Goal: Task Accomplishment & Management: Use online tool/utility

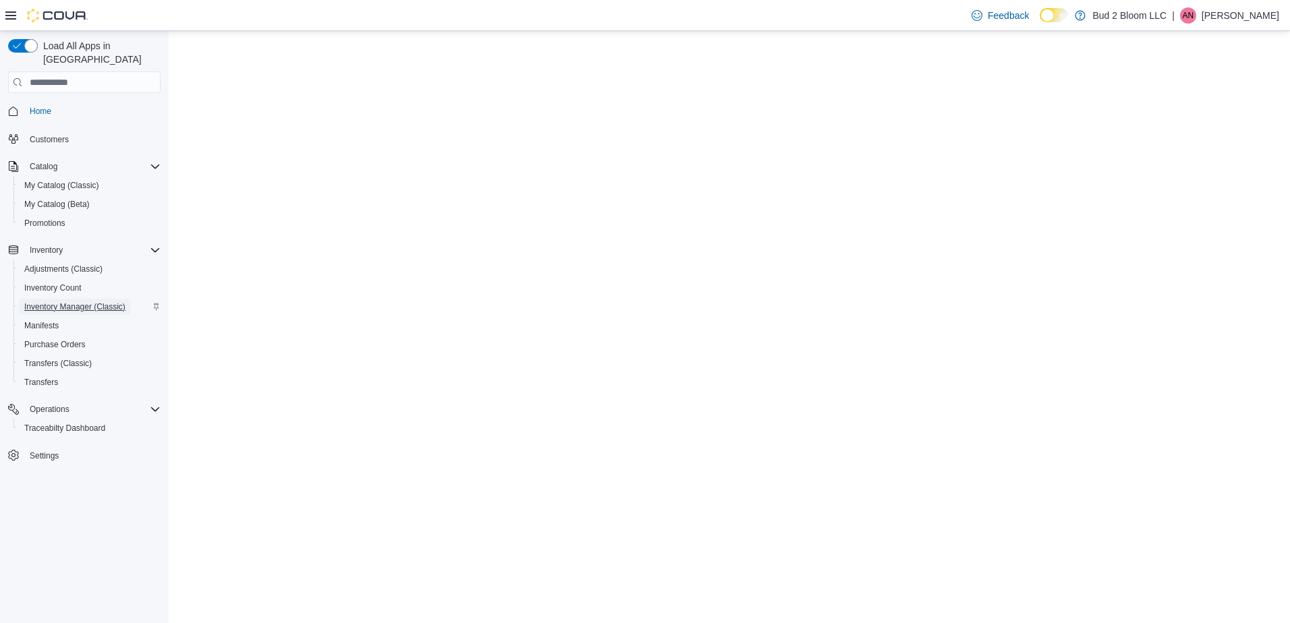
click at [88, 302] on span "Inventory Manager (Classic)" at bounding box center [74, 307] width 101 height 11
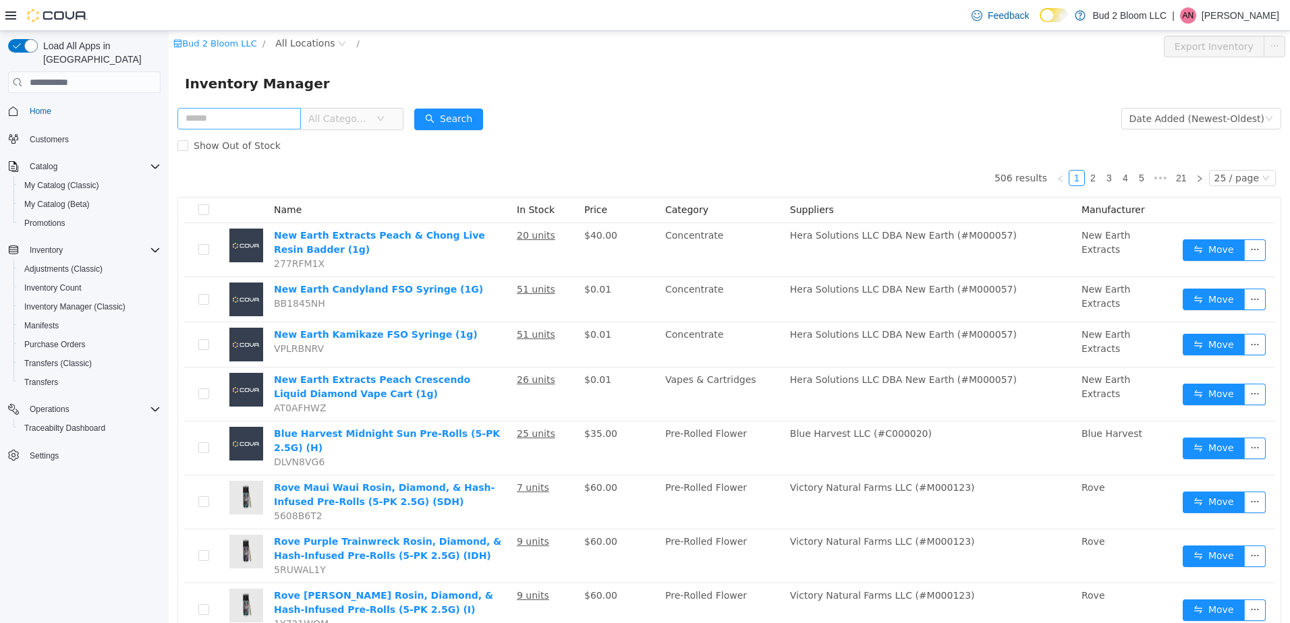
click at [260, 126] on input "text" at bounding box center [238, 119] width 123 height 22
type input "**********"
click at [461, 125] on button "Search" at bounding box center [461, 120] width 69 height 22
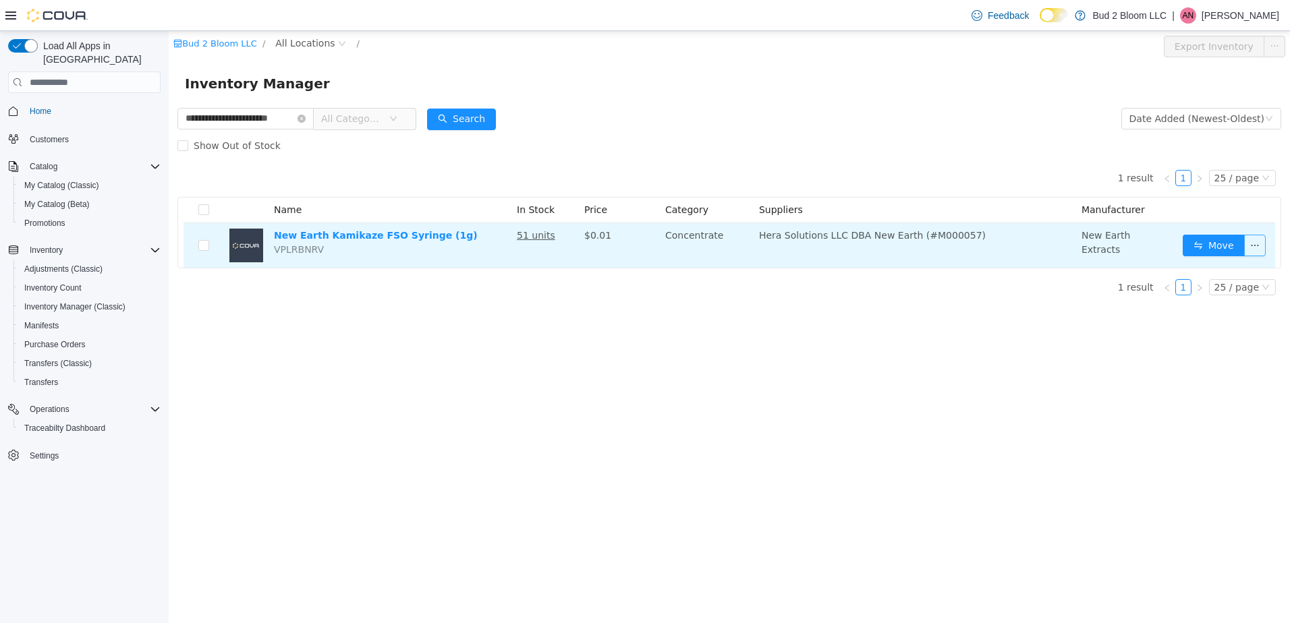
click at [1259, 244] on button "button" at bounding box center [1255, 246] width 22 height 22
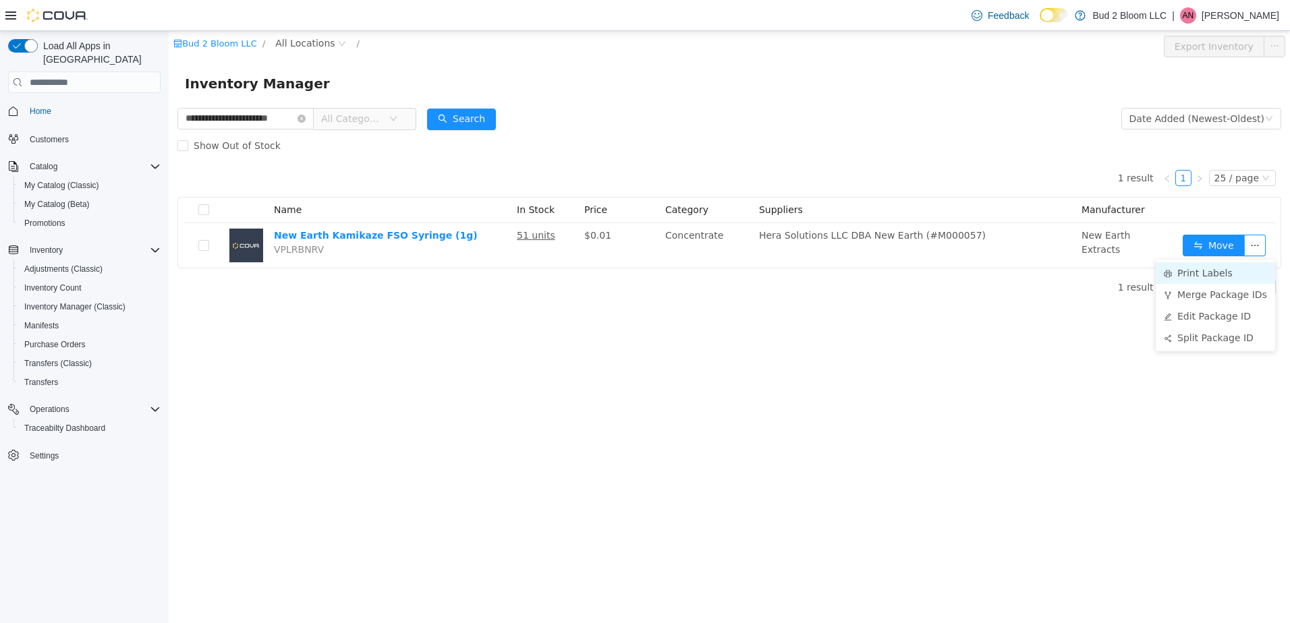
click at [1204, 273] on li "Print Labels" at bounding box center [1215, 273] width 119 height 22
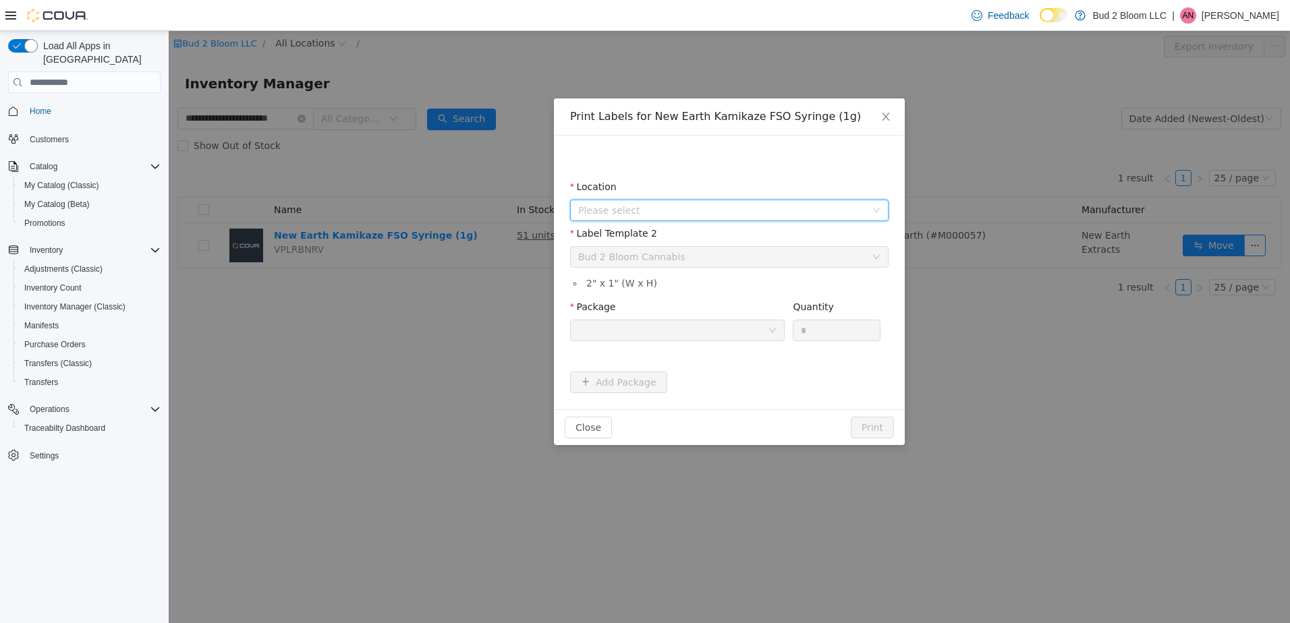
click at [802, 207] on span "Please select" at bounding box center [721, 210] width 287 height 13
click at [736, 288] on span "[STREET_ADDRESS]" at bounding box center [743, 286] width 285 height 18
click at [669, 334] on div at bounding box center [673, 330] width 190 height 20
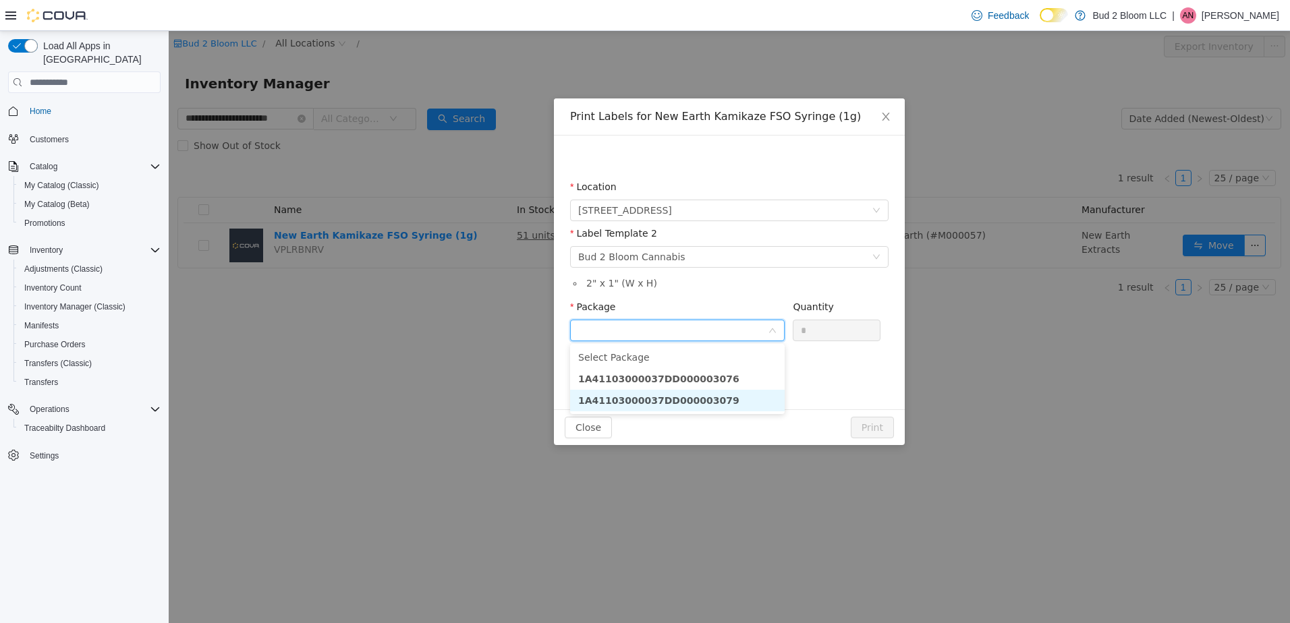
click at [699, 398] on strong "1A41103000037DD000003079" at bounding box center [658, 400] width 161 height 11
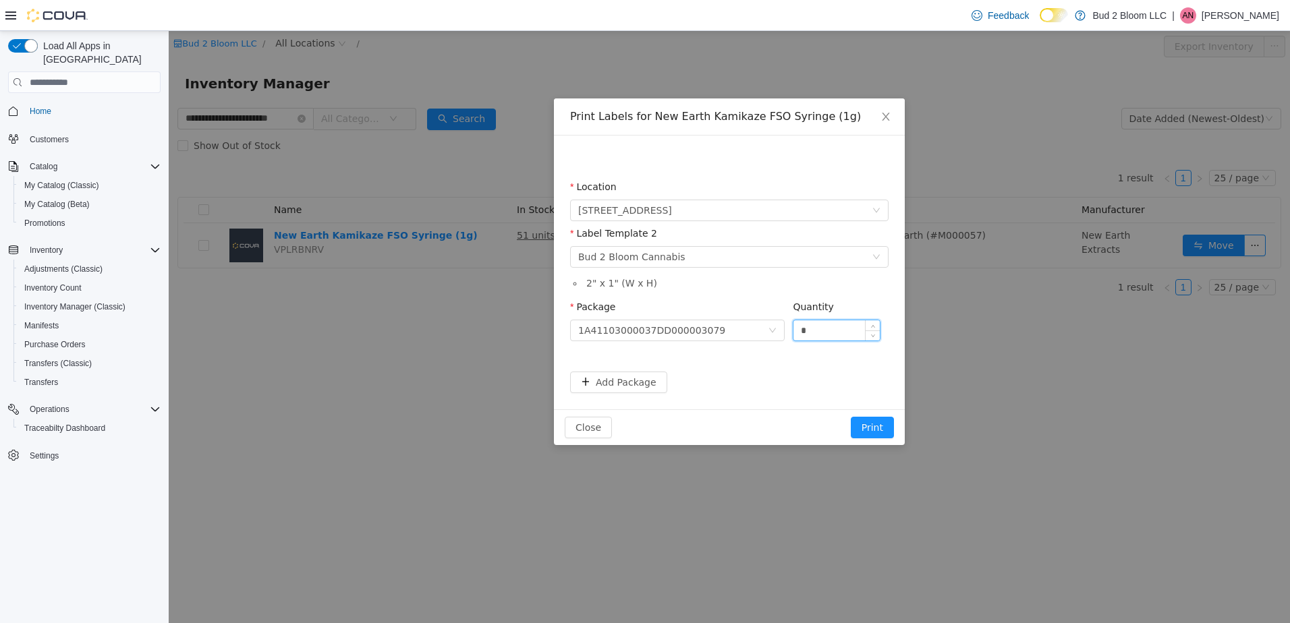
click at [815, 335] on input "*" at bounding box center [836, 330] width 86 height 20
type input "**"
click at [851, 417] on button "Print" at bounding box center [872, 428] width 43 height 22
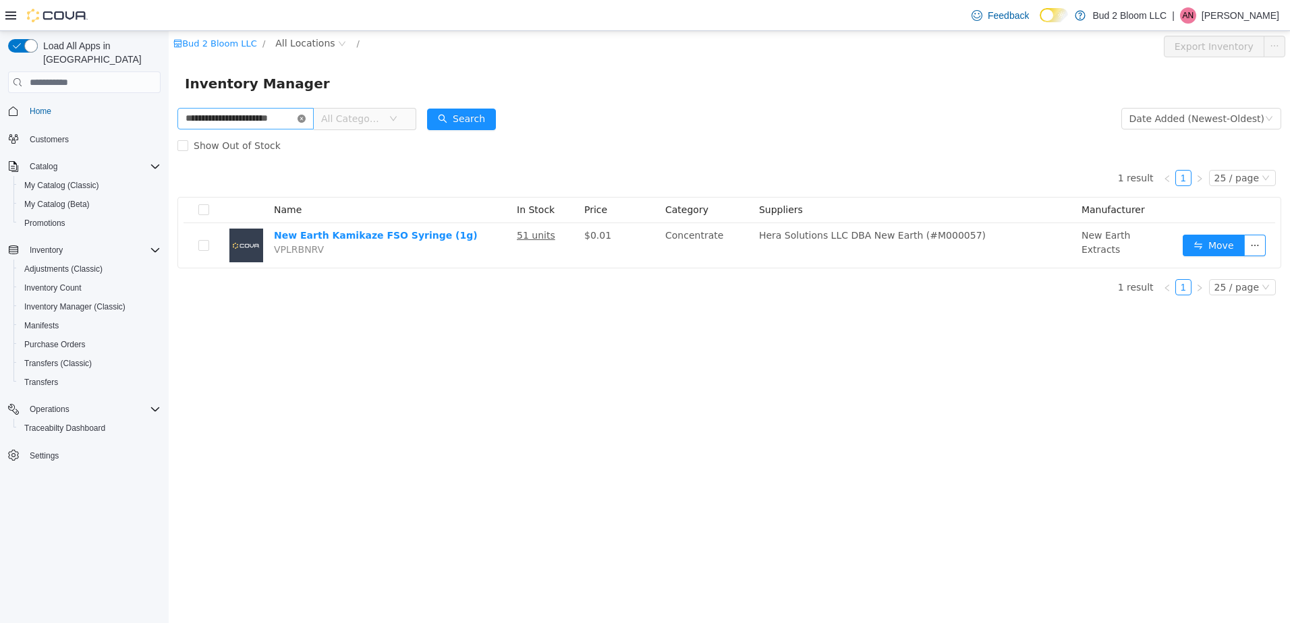
click at [302, 115] on icon "icon: close-circle" at bounding box center [302, 119] width 8 height 8
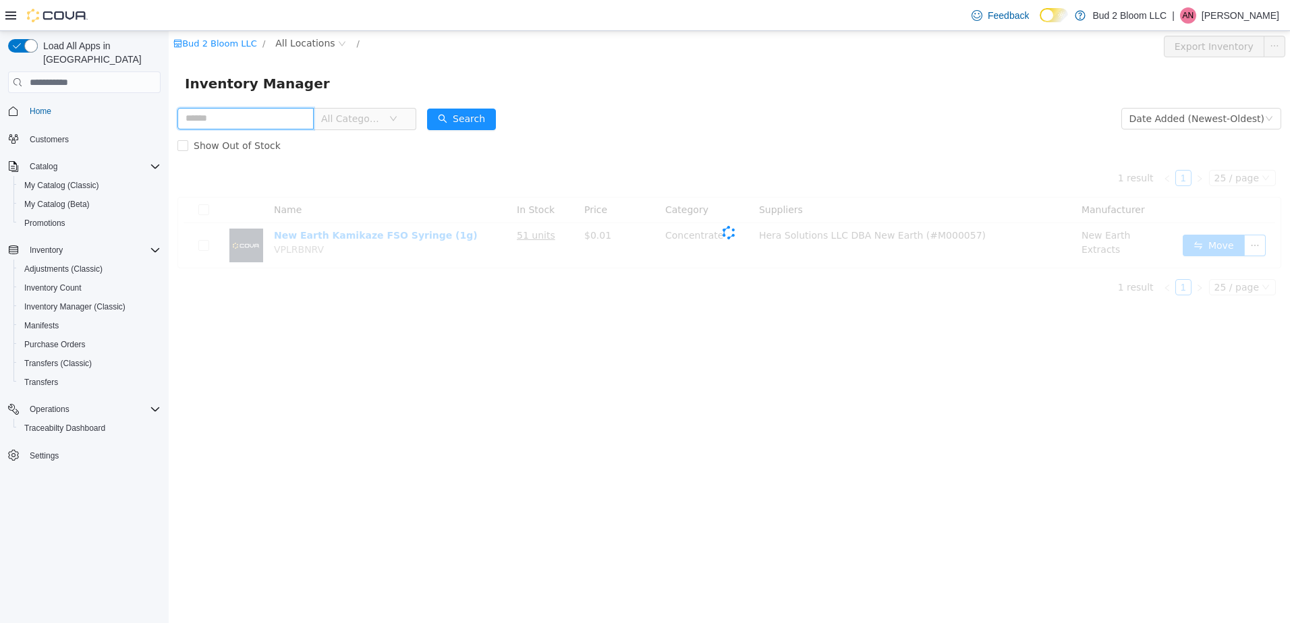
click at [282, 119] on input "text" at bounding box center [245, 119] width 136 height 22
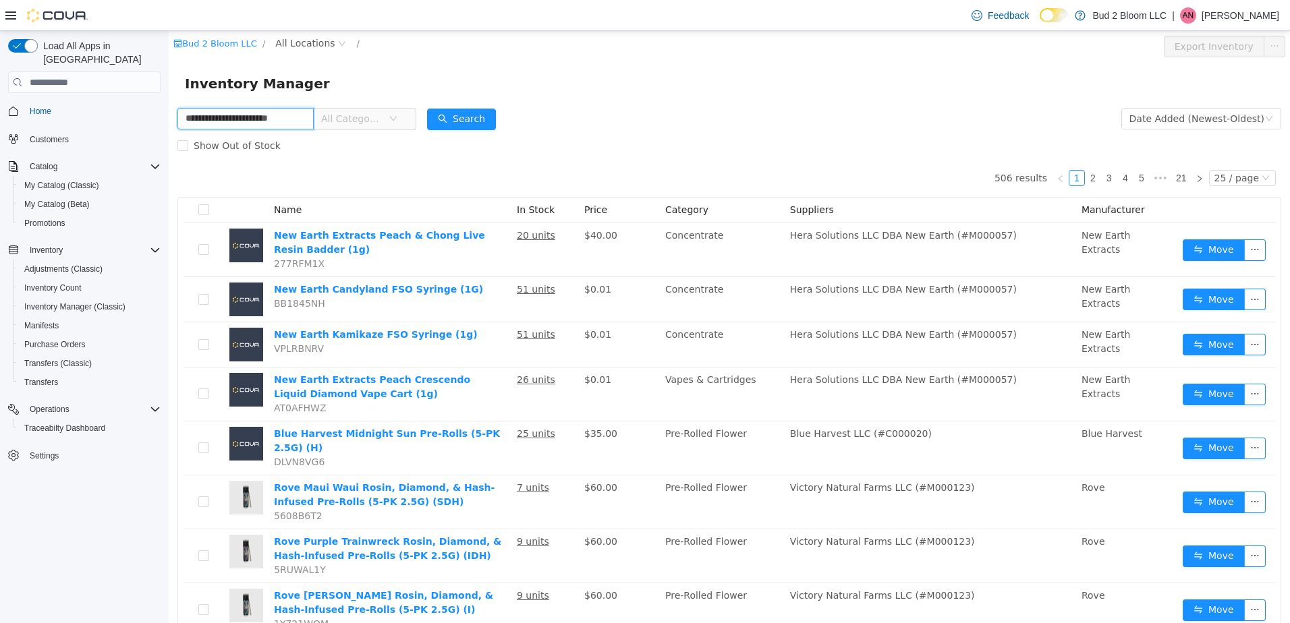
scroll to position [0, 19]
type input "**********"
click at [455, 113] on button "Search" at bounding box center [461, 120] width 69 height 22
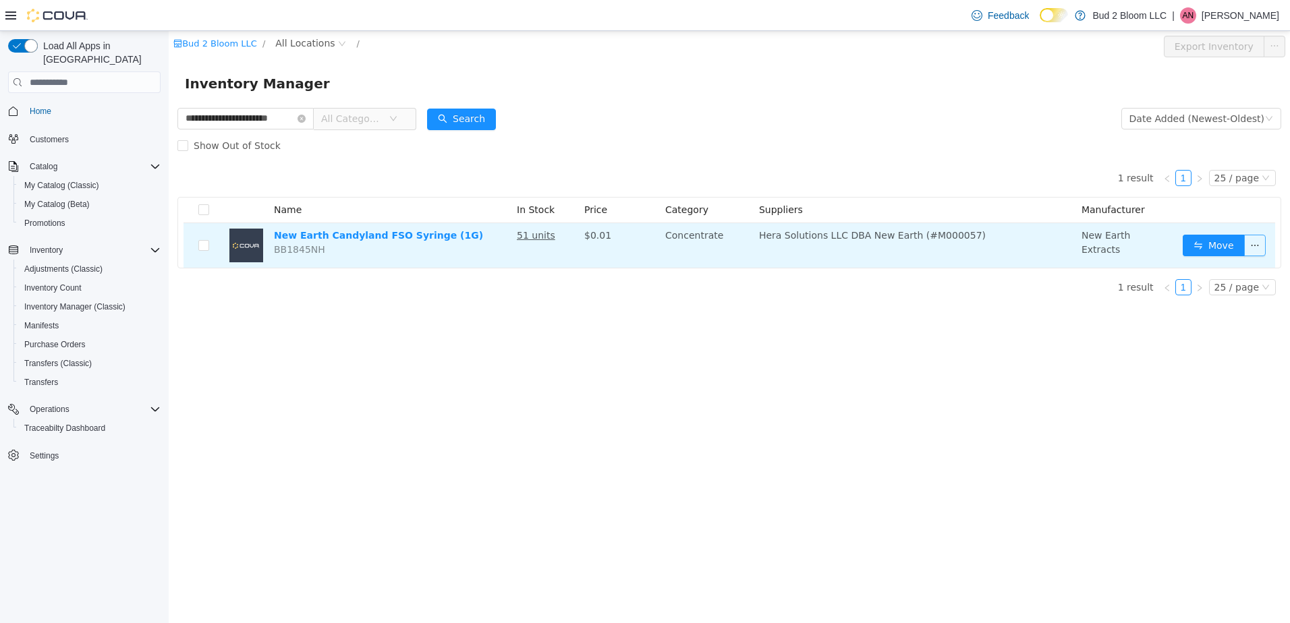
click at [1256, 246] on button "button" at bounding box center [1255, 246] width 22 height 22
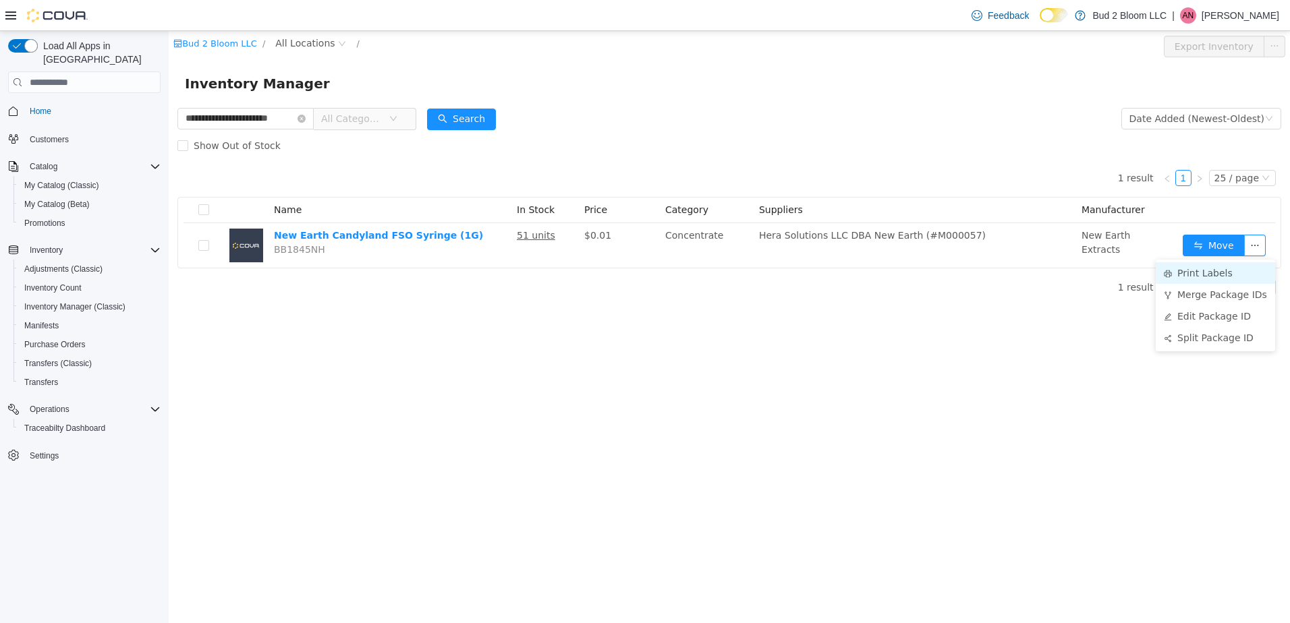
click at [1222, 275] on li "Print Labels" at bounding box center [1215, 273] width 119 height 22
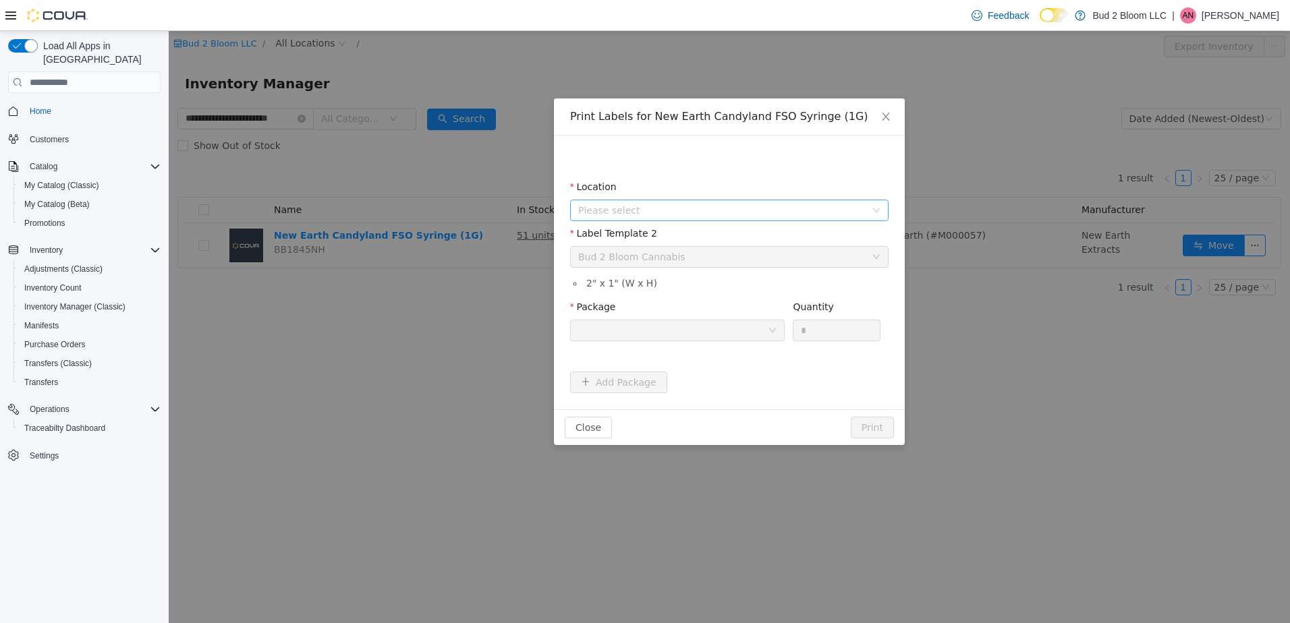
click at [655, 206] on span "Please select" at bounding box center [721, 210] width 287 height 13
click at [671, 285] on span "[STREET_ADDRESS]" at bounding box center [652, 285] width 94 height 11
click at [691, 334] on div at bounding box center [673, 330] width 190 height 20
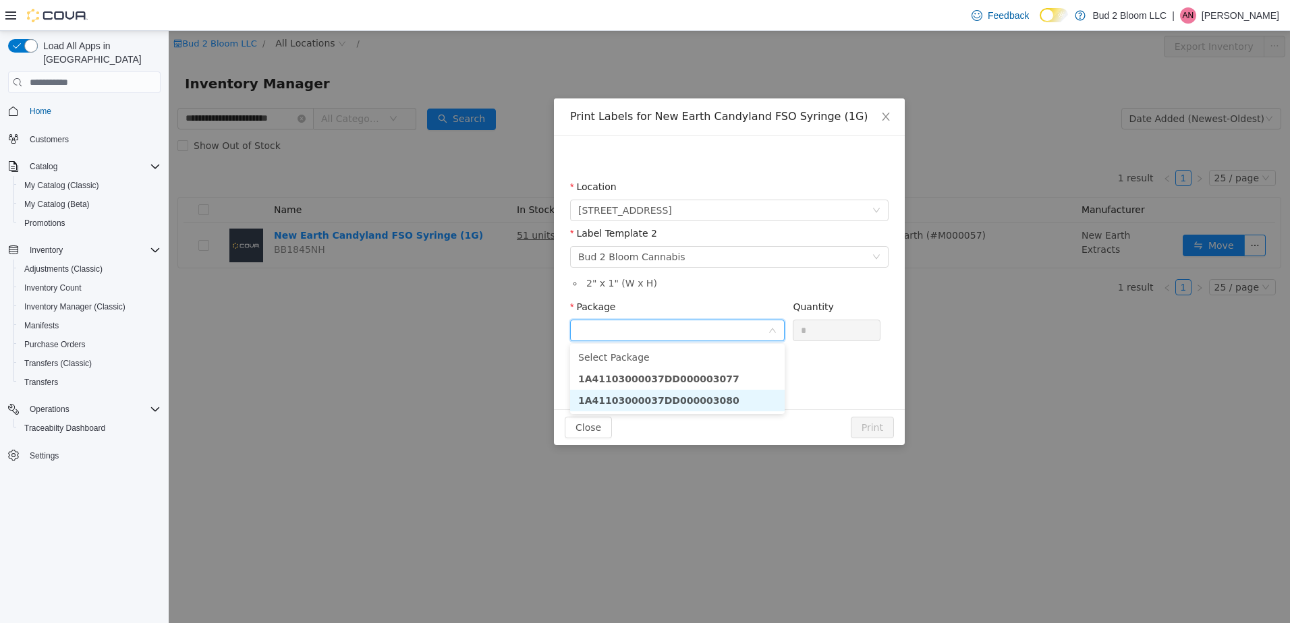
click at [678, 399] on strong "1A41103000037DD000003080" at bounding box center [658, 400] width 161 height 11
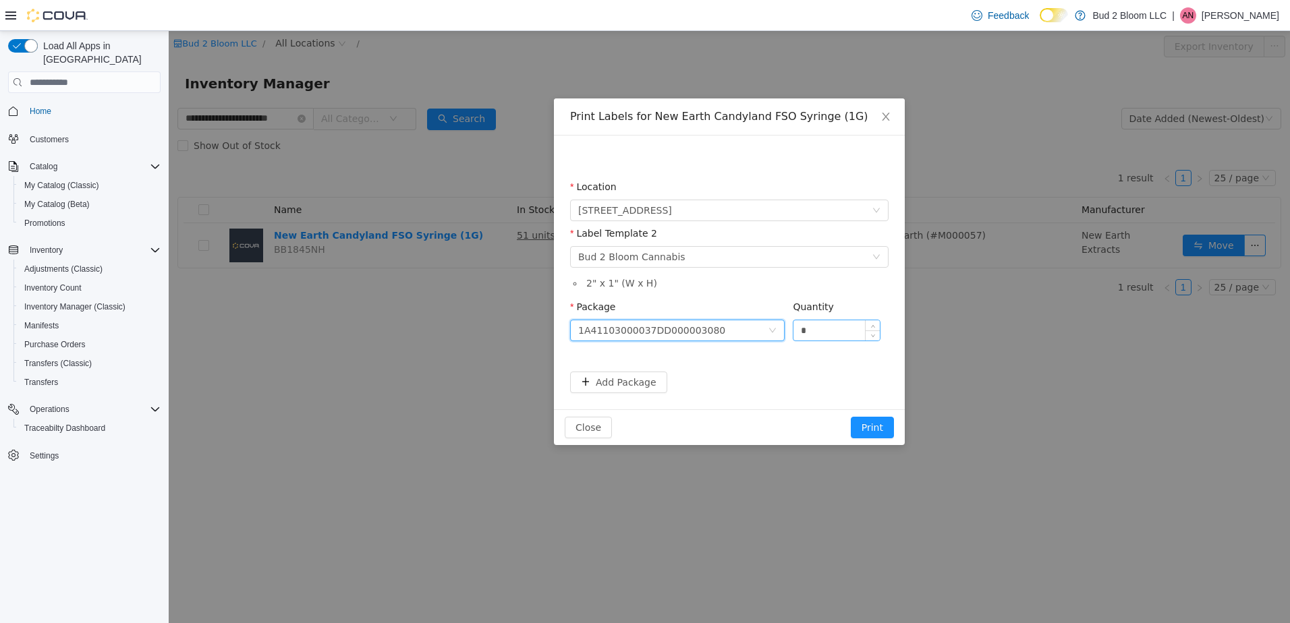
click at [819, 324] on input "*" at bounding box center [836, 330] width 86 height 20
type input "*"
type input "**"
click at [851, 417] on button "Print" at bounding box center [872, 428] width 43 height 22
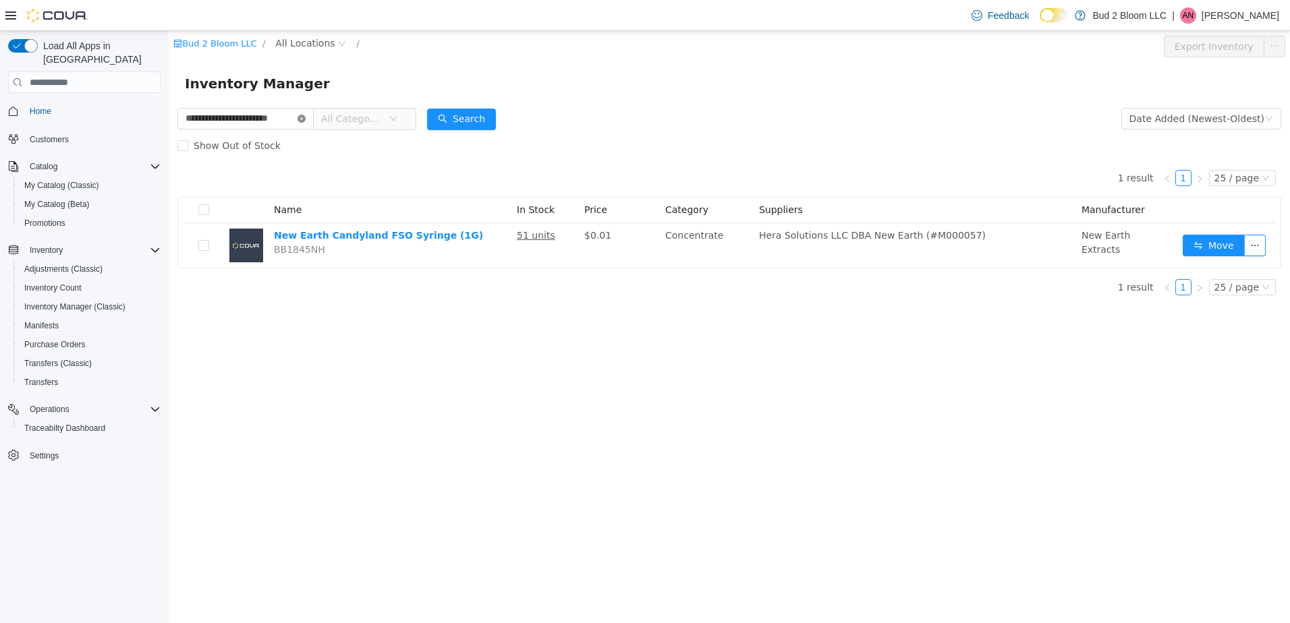
click at [303, 116] on icon "icon: close-circle" at bounding box center [302, 119] width 8 height 8
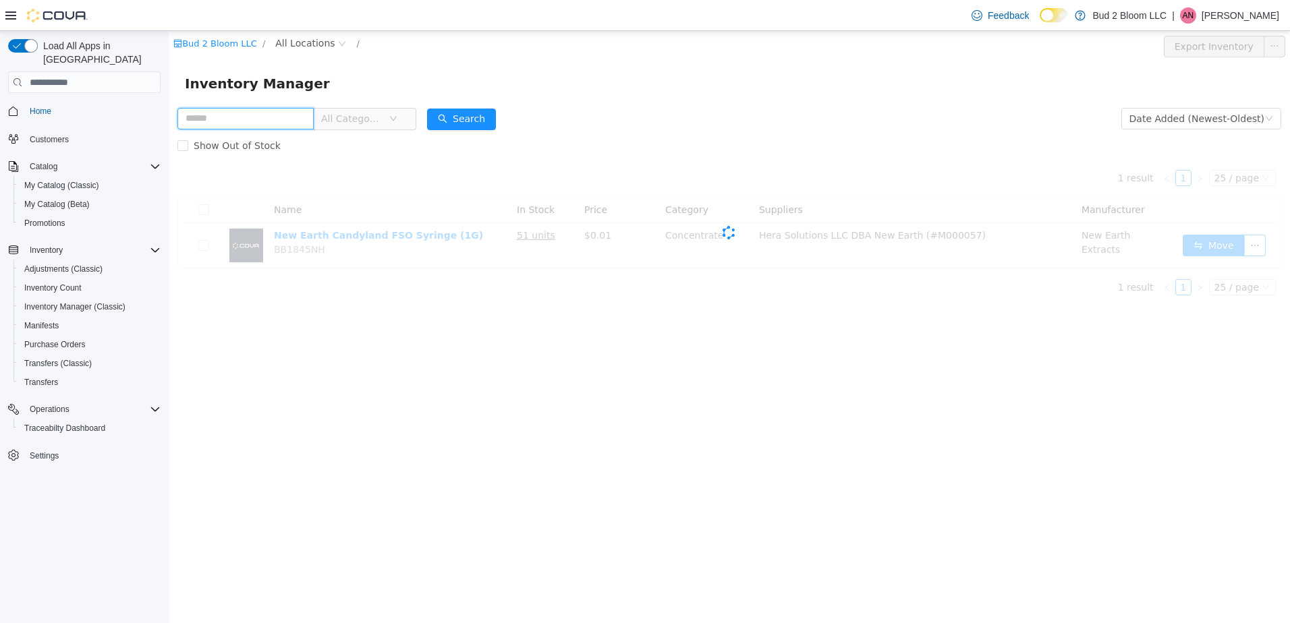
click at [260, 117] on input "text" at bounding box center [245, 119] width 136 height 22
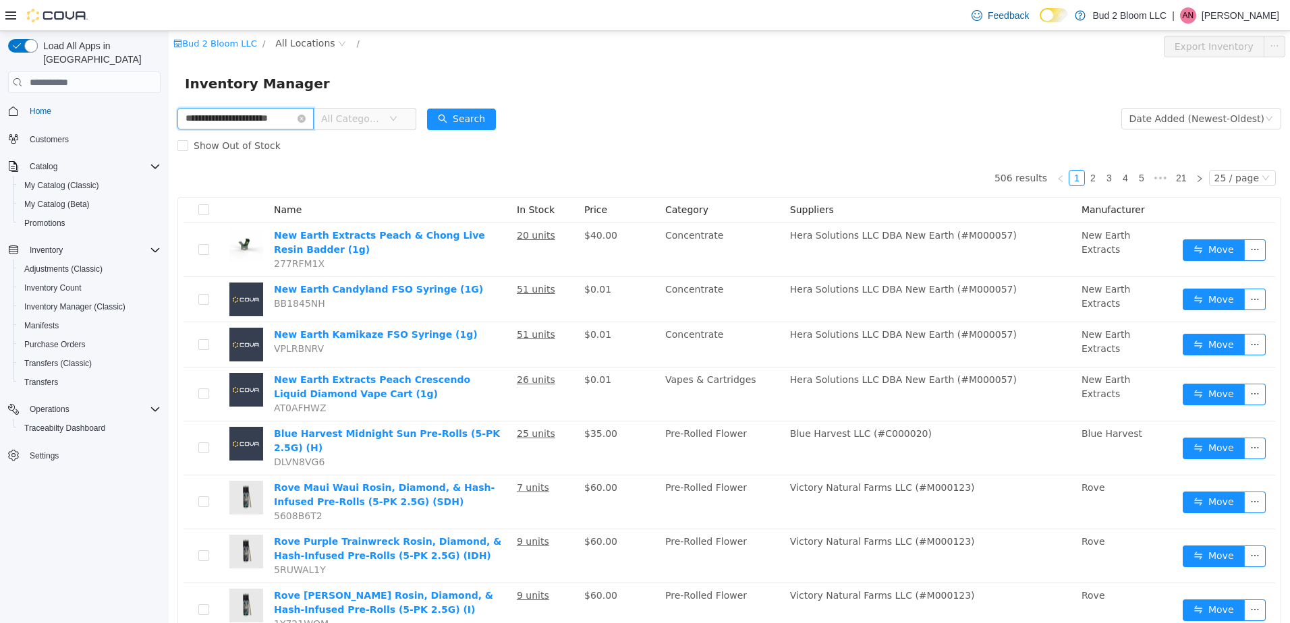
scroll to position [0, 19]
type input "**********"
click at [464, 113] on button "Search" at bounding box center [461, 120] width 69 height 22
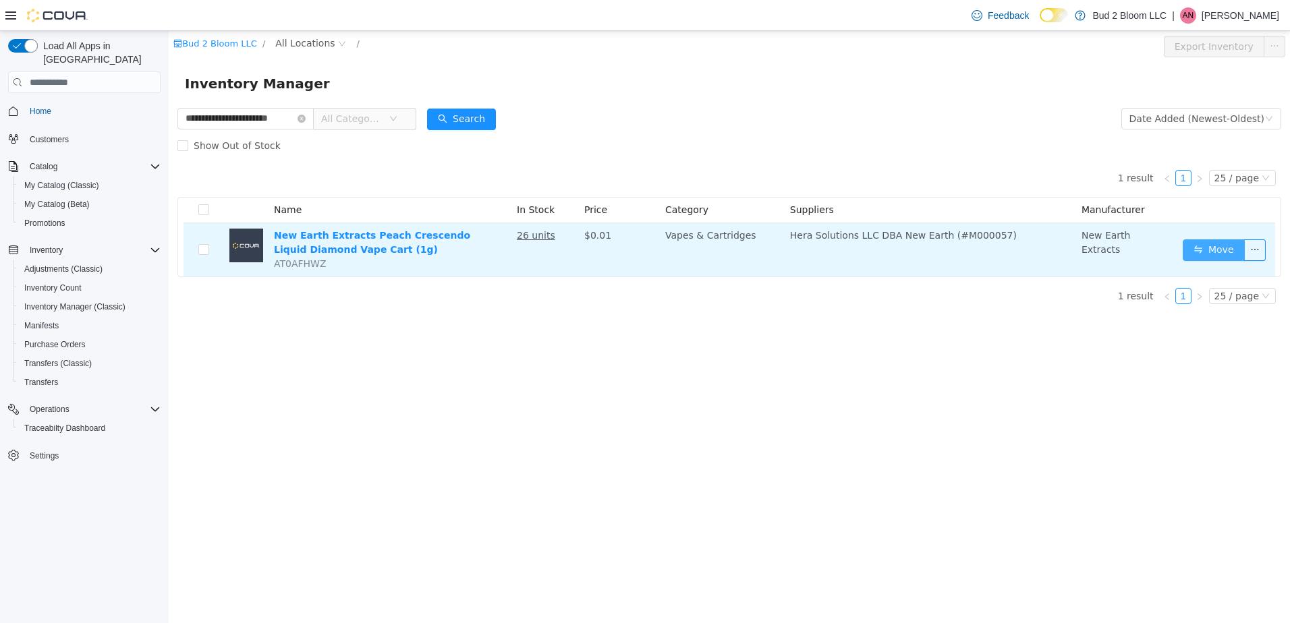
click at [1228, 254] on button "Move" at bounding box center [1214, 251] width 62 height 22
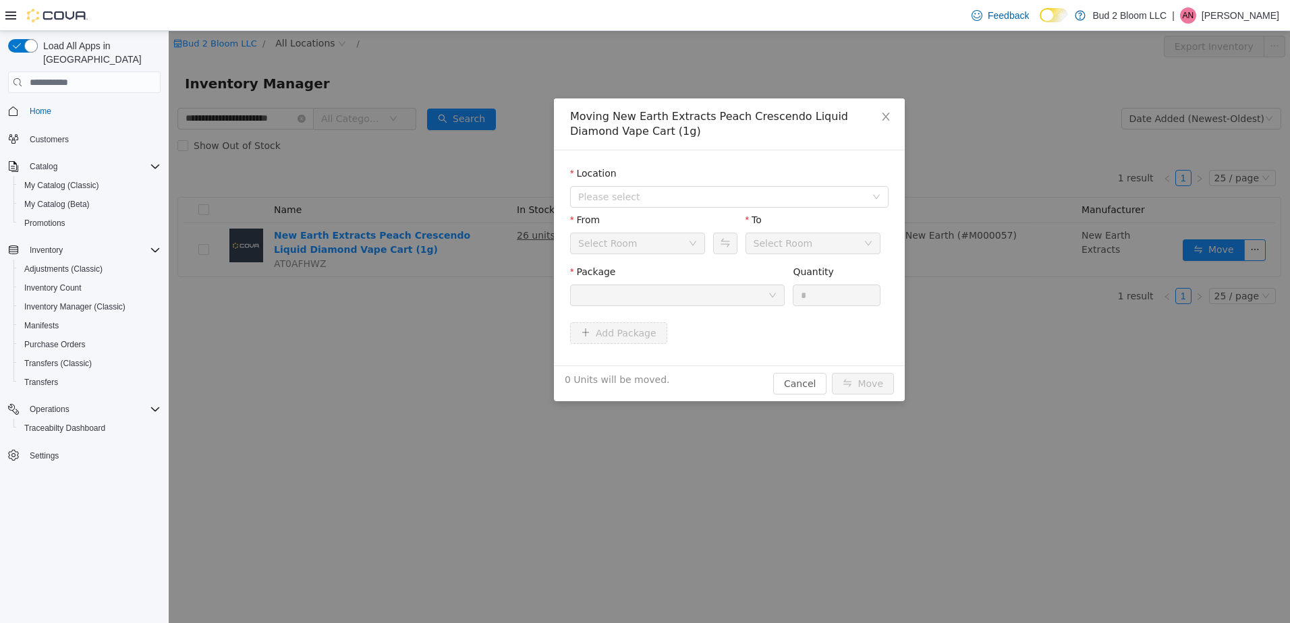
click at [1042, 132] on div "Moving New Earth Extracts Peach Crescendo Liquid Diamond Vape Cart (1g) Locatio…" at bounding box center [729, 327] width 1121 height 592
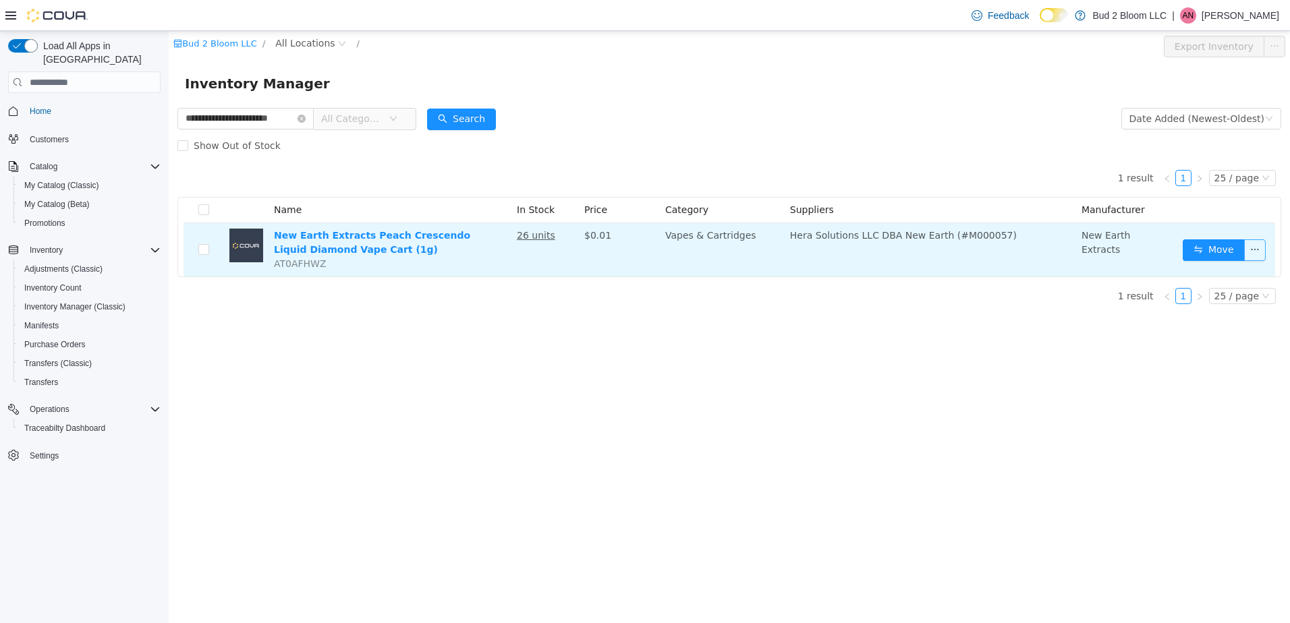
click at [1257, 253] on button "button" at bounding box center [1255, 251] width 22 height 22
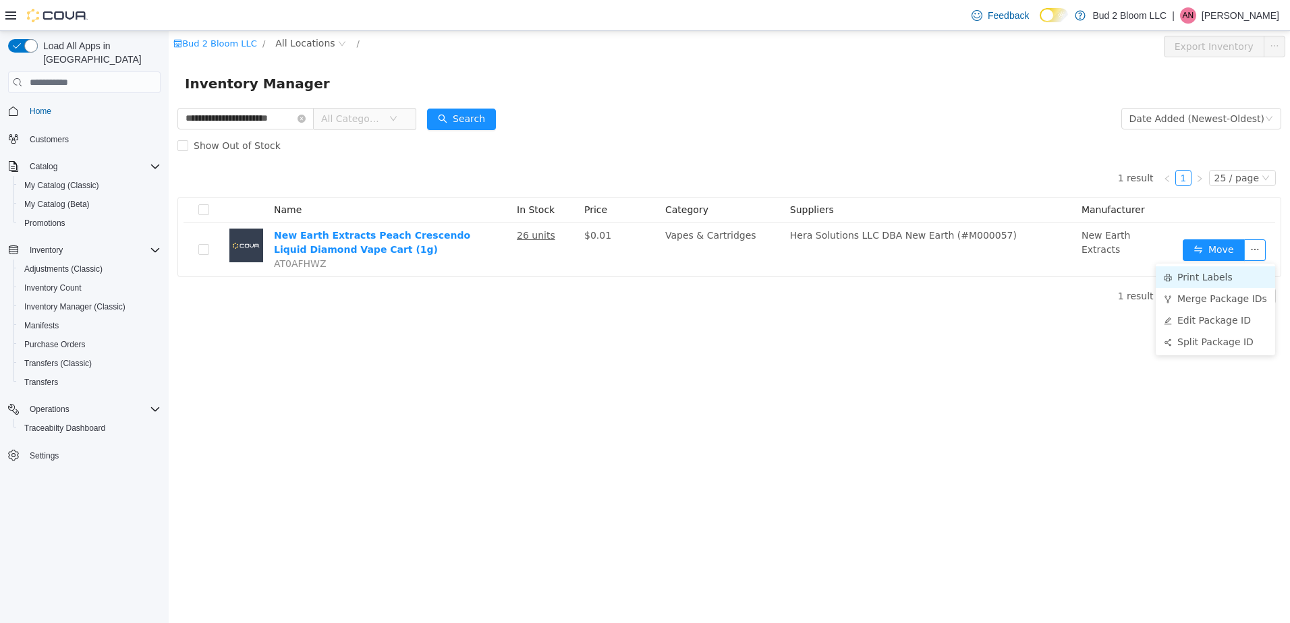
click at [1207, 273] on li "Print Labels" at bounding box center [1215, 278] width 119 height 22
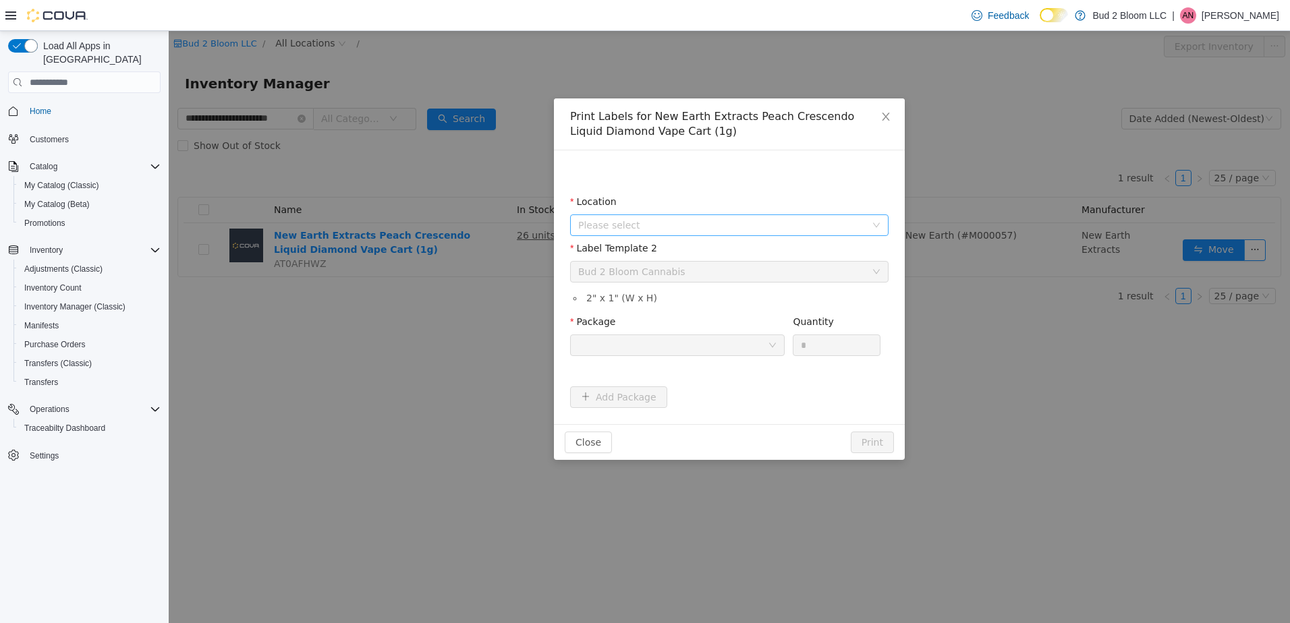
click at [624, 225] on span "Please select" at bounding box center [721, 225] width 287 height 13
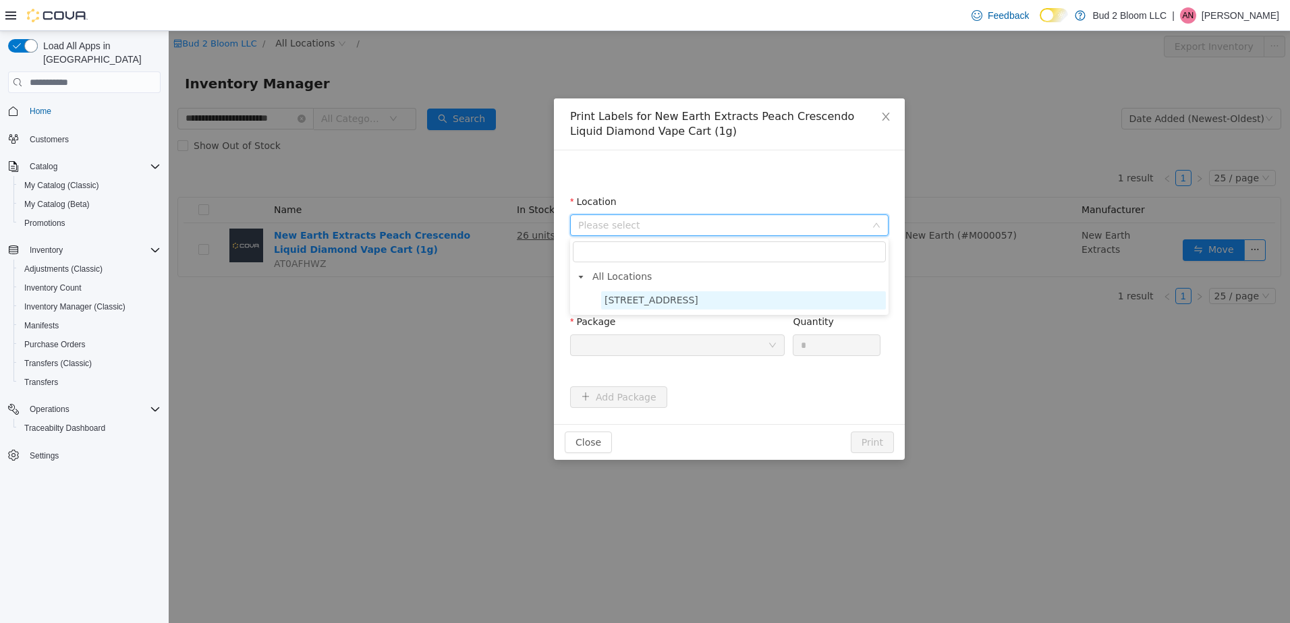
click at [647, 304] on span "[STREET_ADDRESS]" at bounding box center [652, 300] width 94 height 11
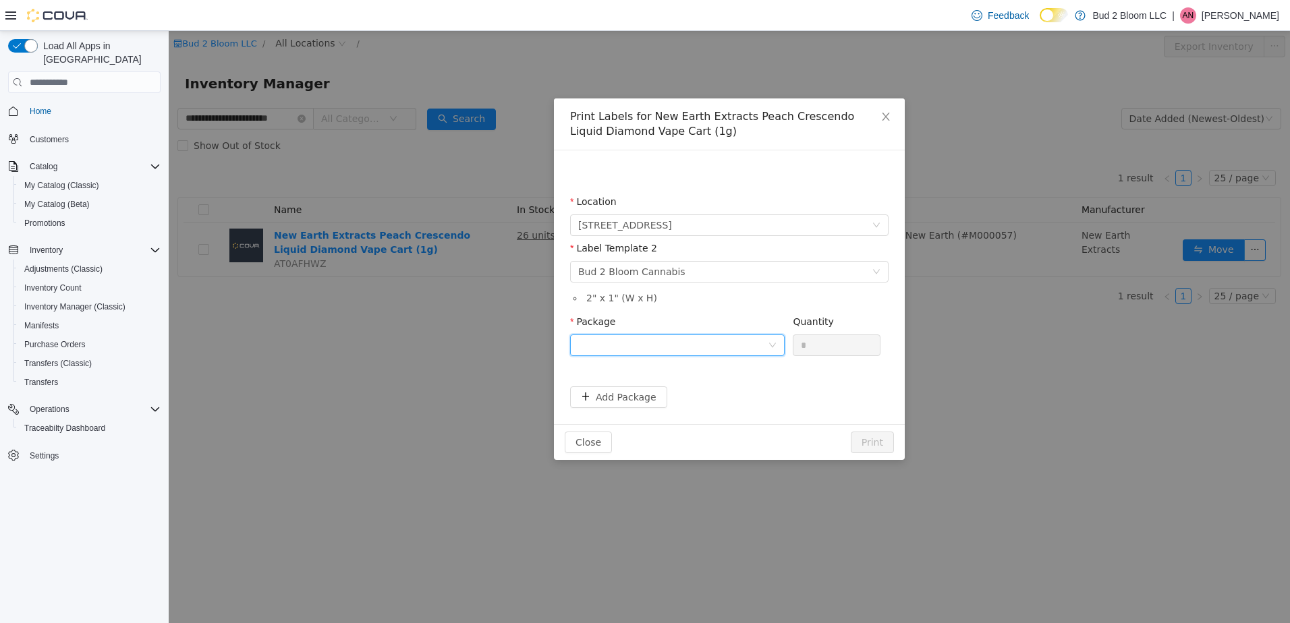
click at [661, 343] on div at bounding box center [673, 345] width 190 height 20
click at [683, 414] on strong "1A41103000037DD000003084" at bounding box center [658, 415] width 161 height 11
click at [830, 341] on input "*" at bounding box center [836, 345] width 86 height 20
type input "*"
type input "**"
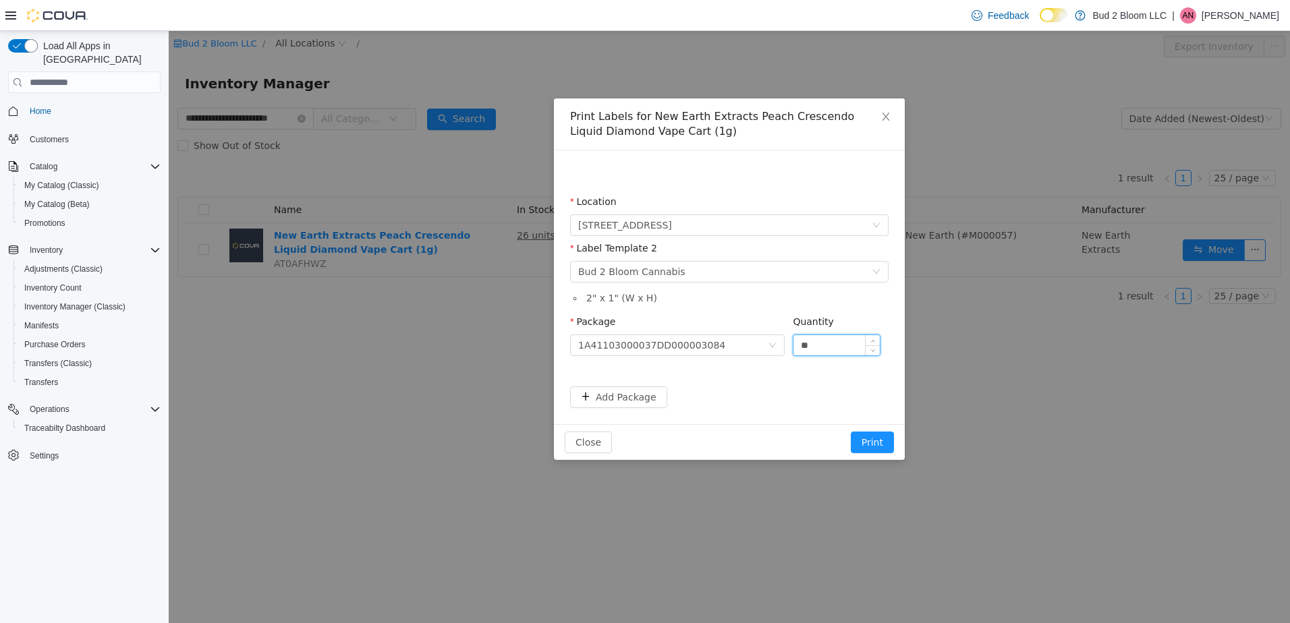
click at [851, 432] on button "Print" at bounding box center [872, 443] width 43 height 22
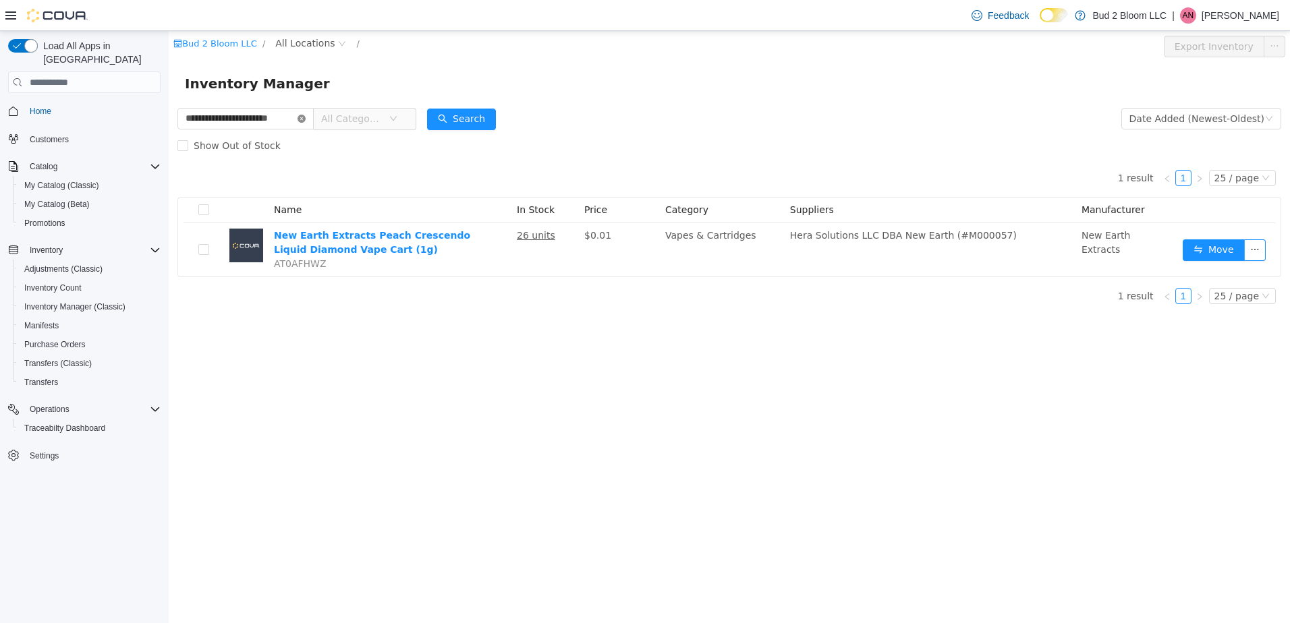
click at [301, 119] on icon "icon: close-circle" at bounding box center [302, 119] width 8 height 8
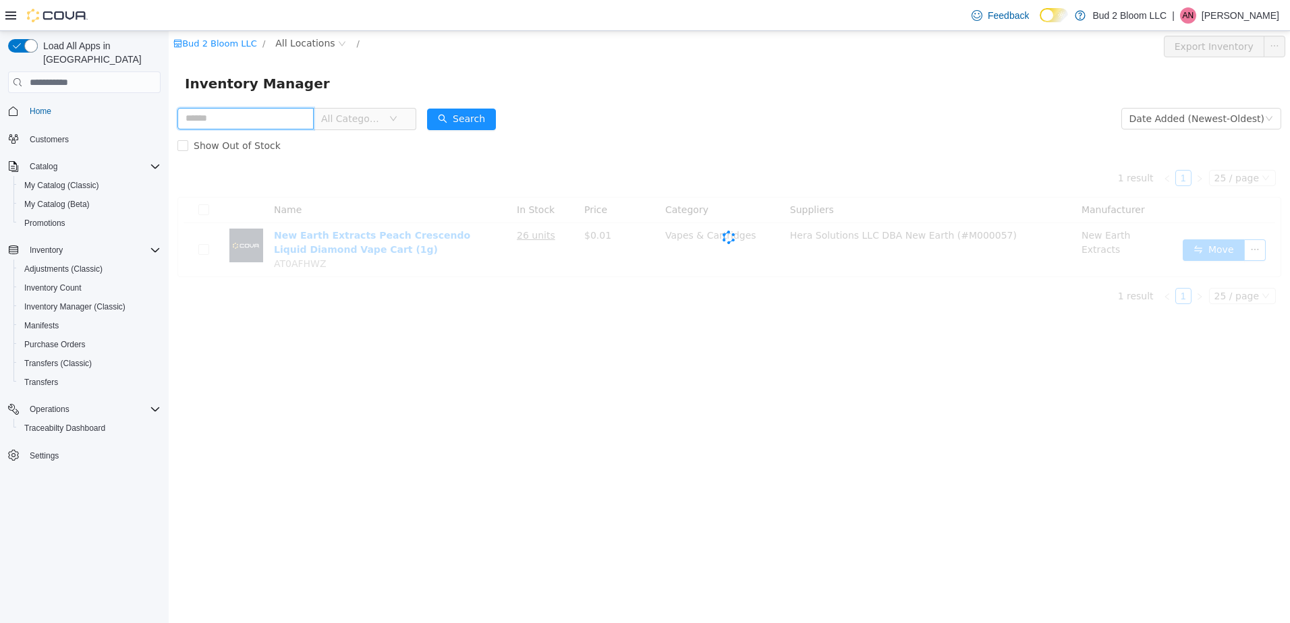
click at [276, 117] on input "text" at bounding box center [245, 119] width 136 height 22
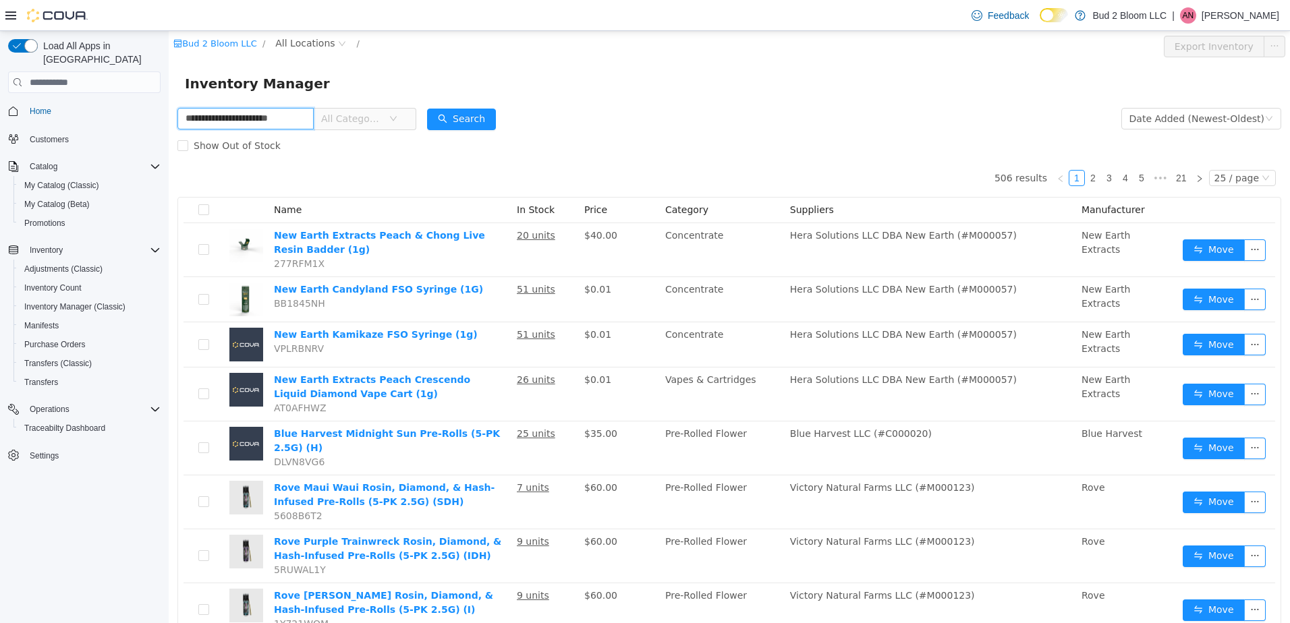
scroll to position [0, 19]
type input "**********"
click at [470, 121] on button "Search" at bounding box center [461, 120] width 69 height 22
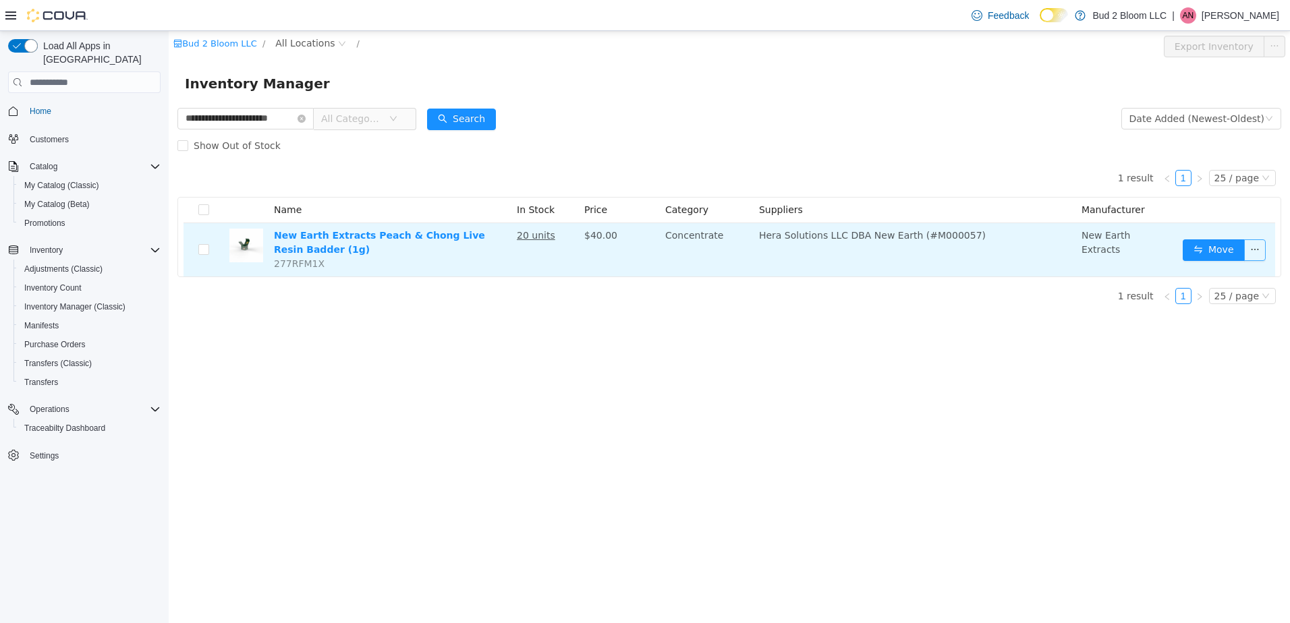
click at [1252, 250] on button "button" at bounding box center [1255, 251] width 22 height 22
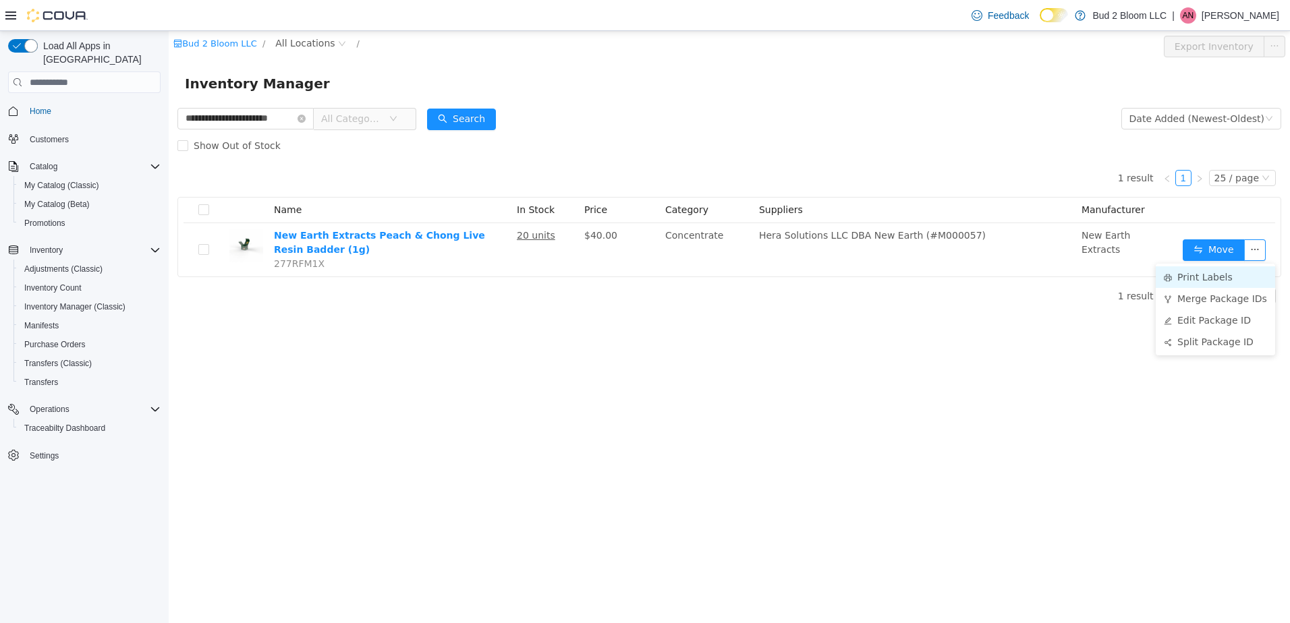
click at [1201, 283] on li "Print Labels" at bounding box center [1215, 278] width 119 height 22
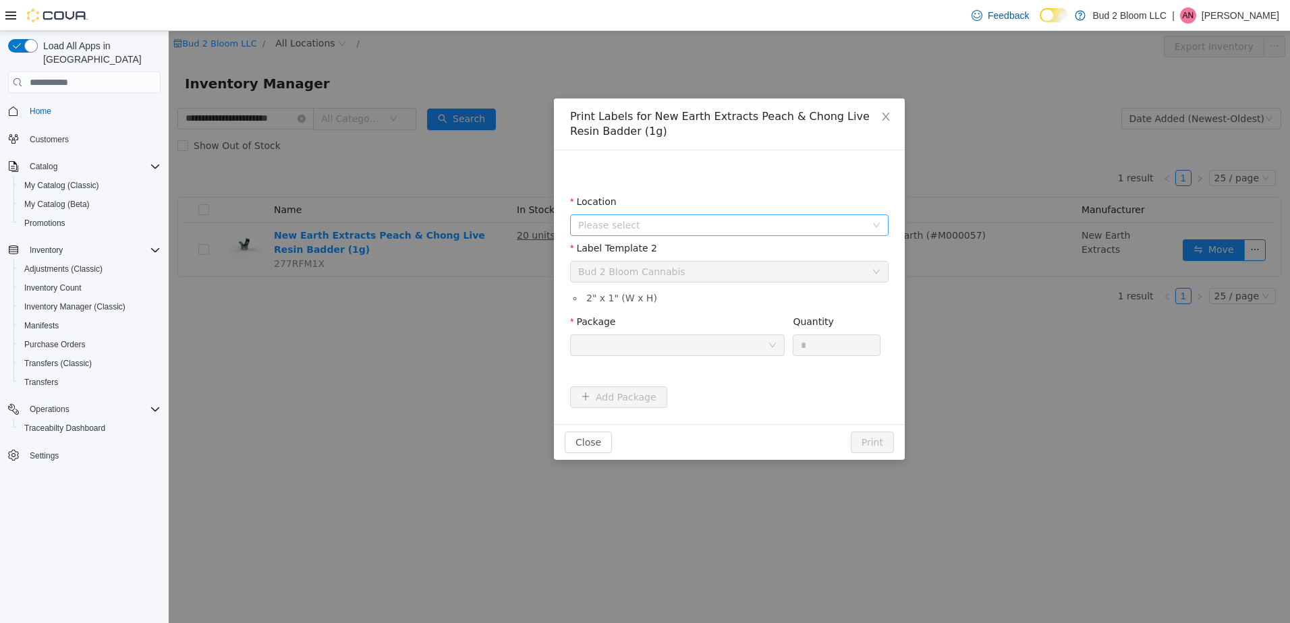
click at [688, 227] on span "Please select" at bounding box center [721, 225] width 287 height 13
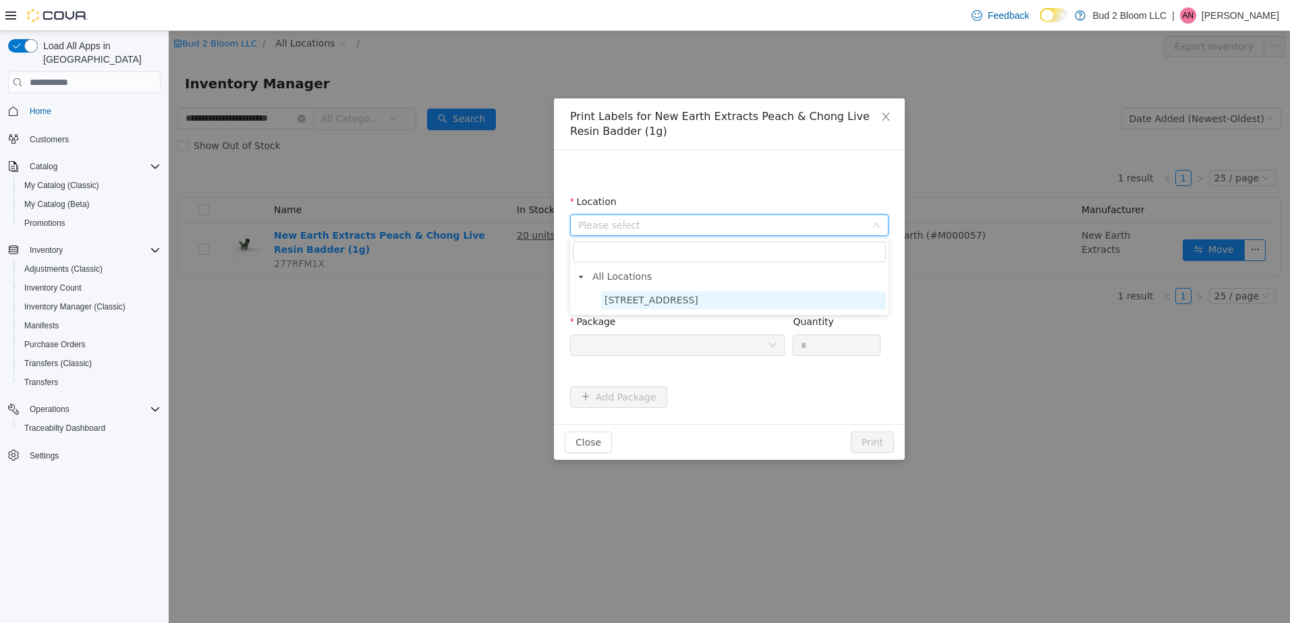
click at [696, 304] on span "[STREET_ADDRESS]" at bounding box center [743, 300] width 285 height 18
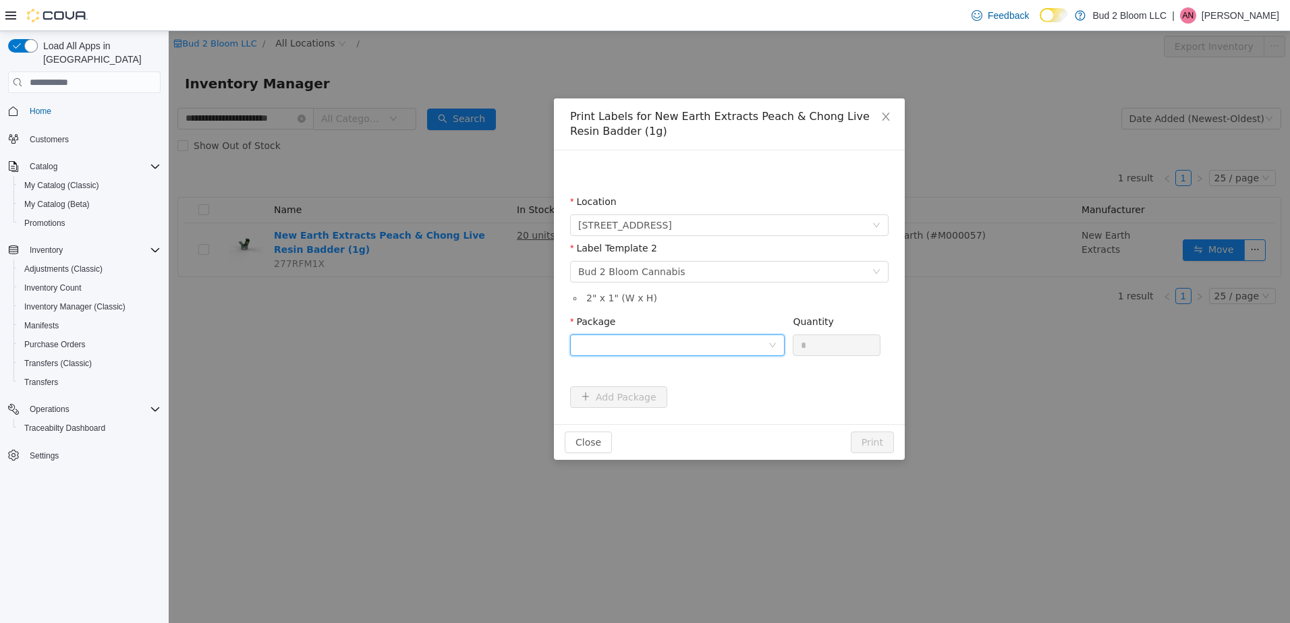
click at [673, 343] on div at bounding box center [673, 345] width 190 height 20
drag, startPoint x: 673, startPoint y: 390, endPoint x: 781, endPoint y: 360, distance: 111.5
click at [674, 390] on strong "1A41103000037DD000003078" at bounding box center [658, 394] width 161 height 11
click at [811, 350] on input "*" at bounding box center [836, 345] width 86 height 20
type input "**"
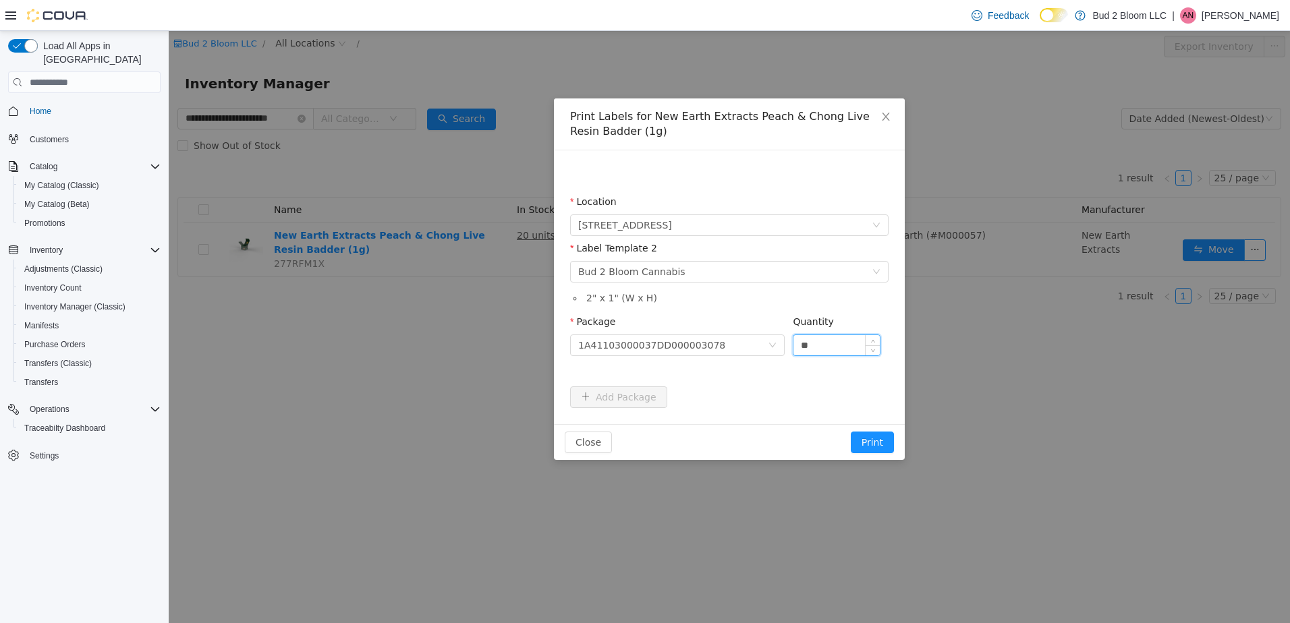
click at [851, 432] on button "Print" at bounding box center [872, 443] width 43 height 22
